Goal: Navigation & Orientation: Find specific page/section

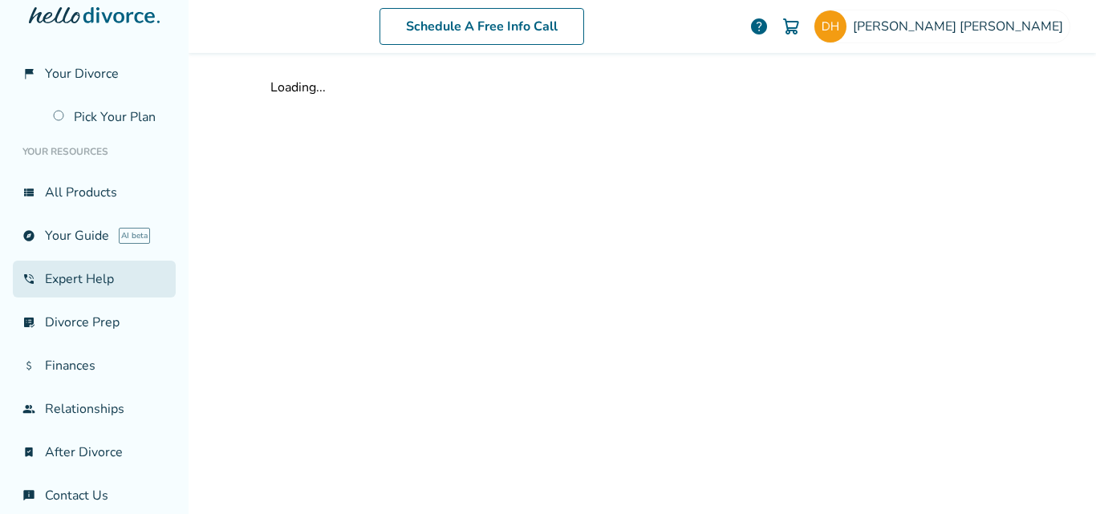
scroll to position [49, 0]
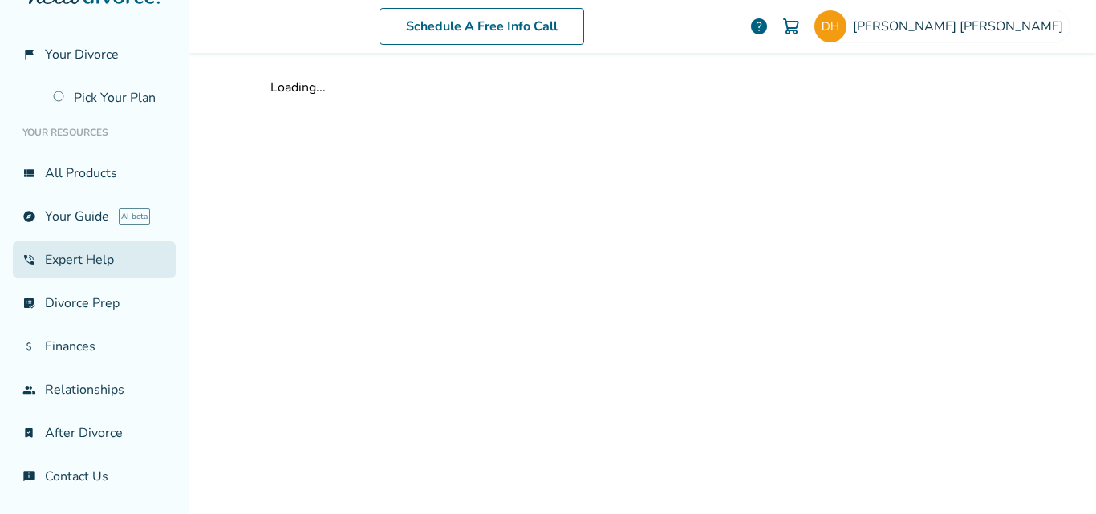
click at [87, 266] on link "phone_in_talk Expert Help" at bounding box center [94, 260] width 163 height 37
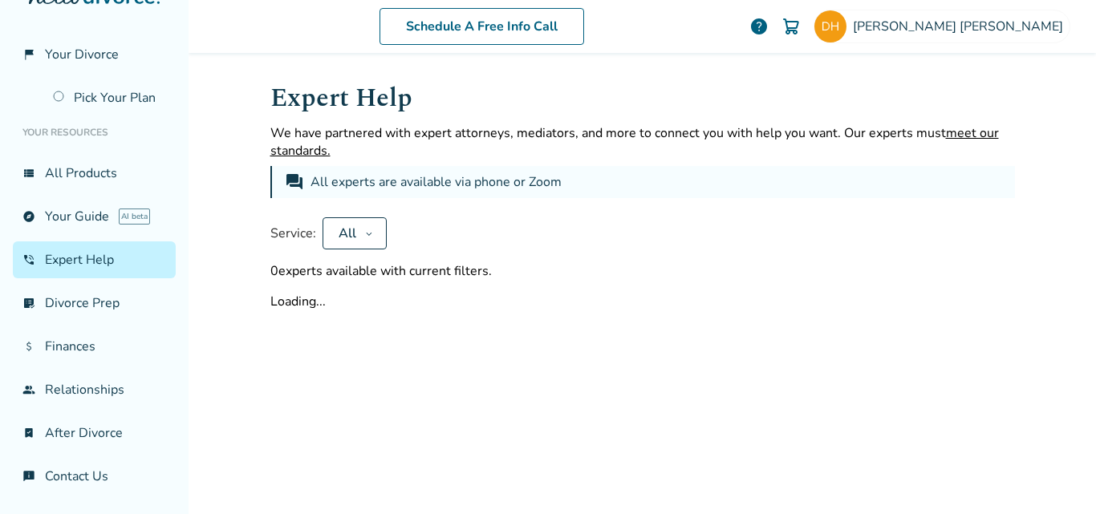
click at [365, 235] on icon at bounding box center [369, 233] width 8 height 13
click at [543, 212] on div "Expert Help We have partnered with expert attorneys, mediators, and more to con…" at bounding box center [642, 195] width 745 height 232
click at [388, 288] on button "Apply" at bounding box center [385, 286] width 87 height 35
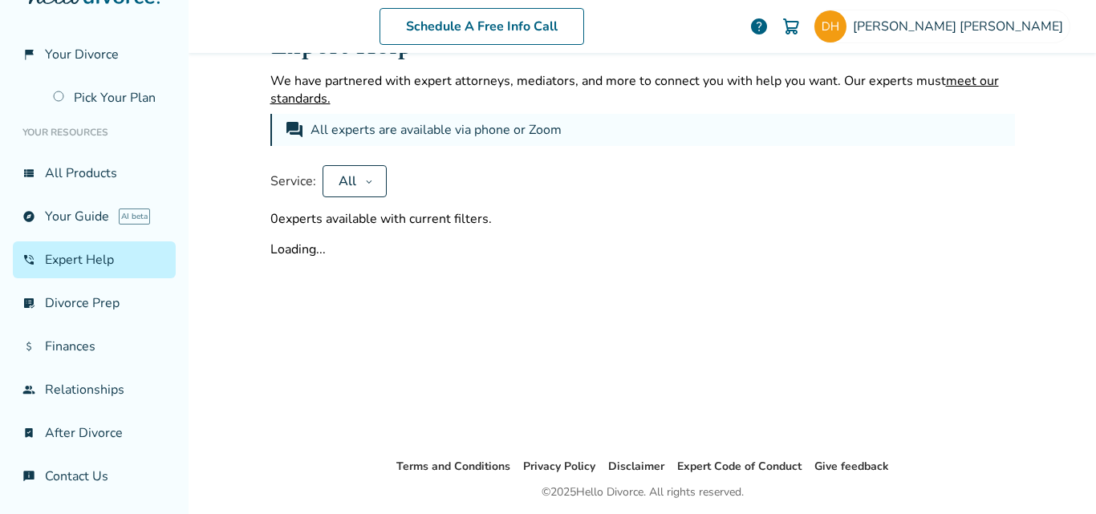
scroll to position [108, 0]
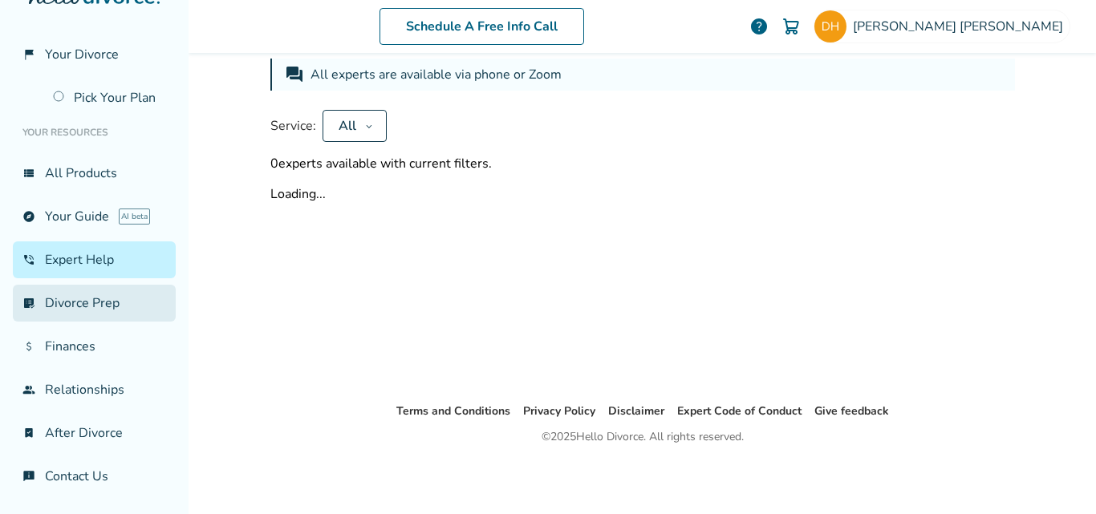
click at [64, 308] on link "list_alt_check Divorce Prep" at bounding box center [94, 303] width 163 height 37
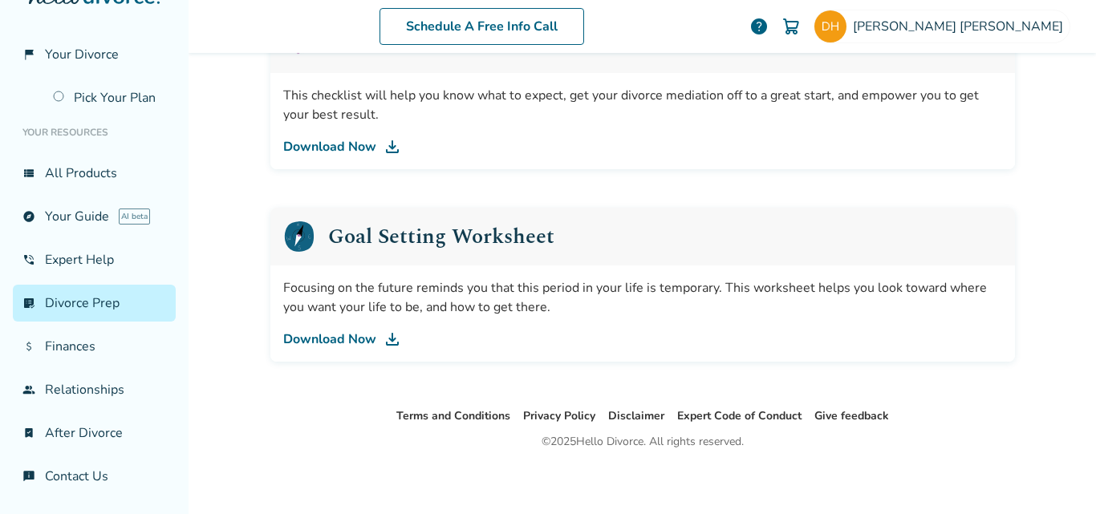
scroll to position [1054, 0]
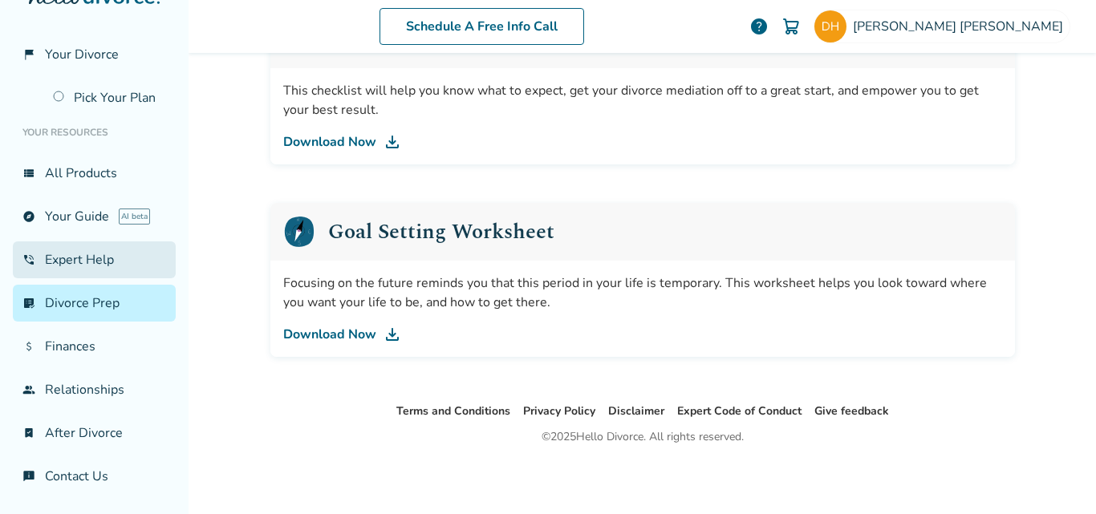
click at [73, 254] on link "phone_in_talk Expert Help" at bounding box center [94, 260] width 163 height 37
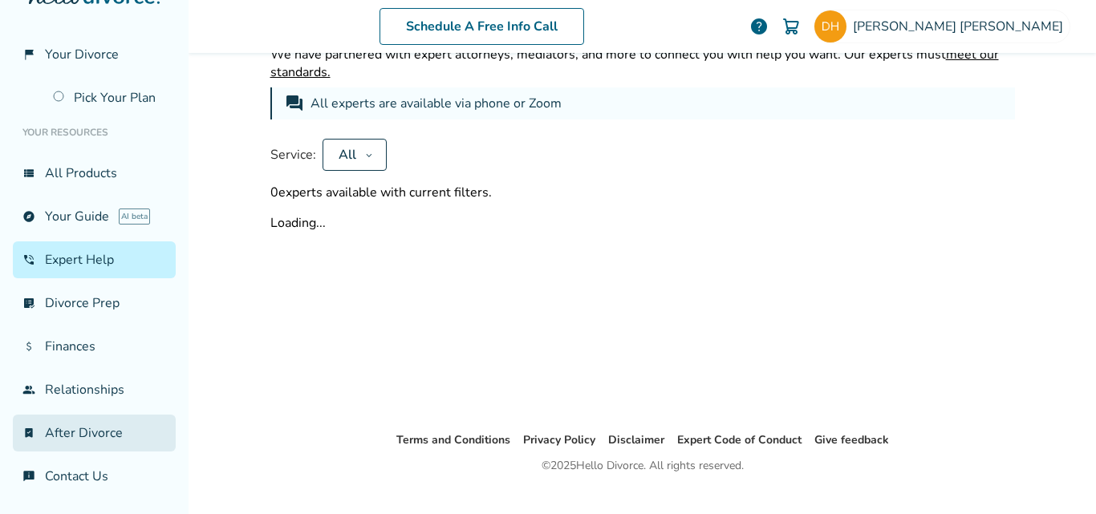
click at [78, 434] on link "bookmark_check After Divorce" at bounding box center [94, 433] width 163 height 37
